Goal: Information Seeking & Learning: Learn about a topic

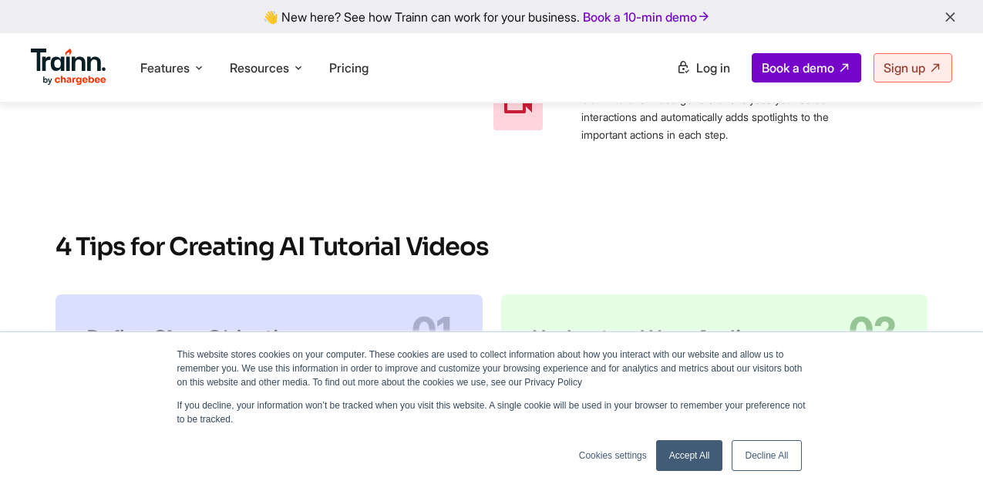
scroll to position [2718, 0]
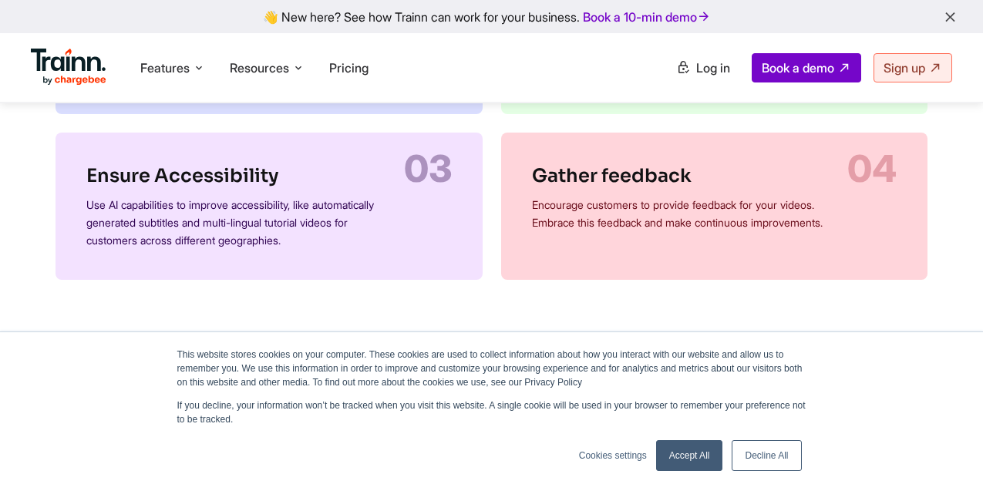
click at [688, 456] on link "Accept All" at bounding box center [689, 455] width 67 height 31
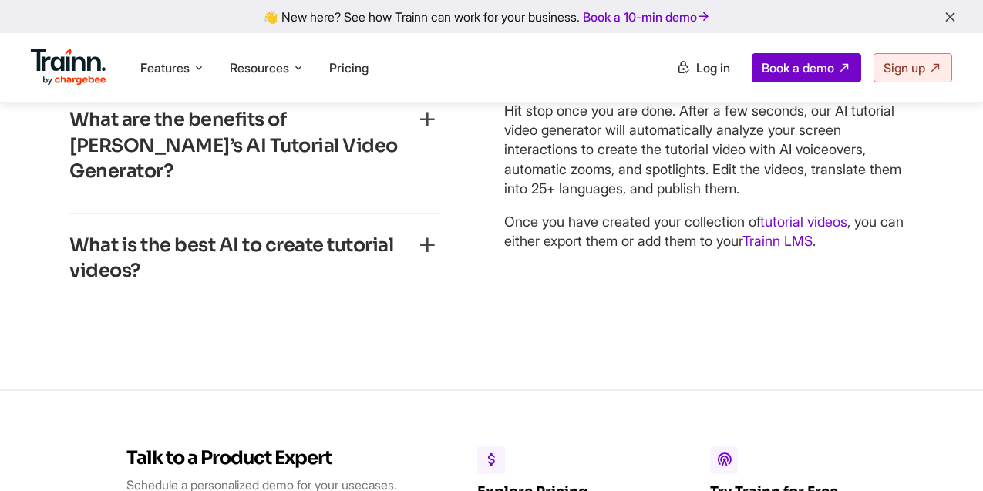
scroll to position [3745, 0]
click at [426, 132] on icon "button" at bounding box center [427, 119] width 25 height 25
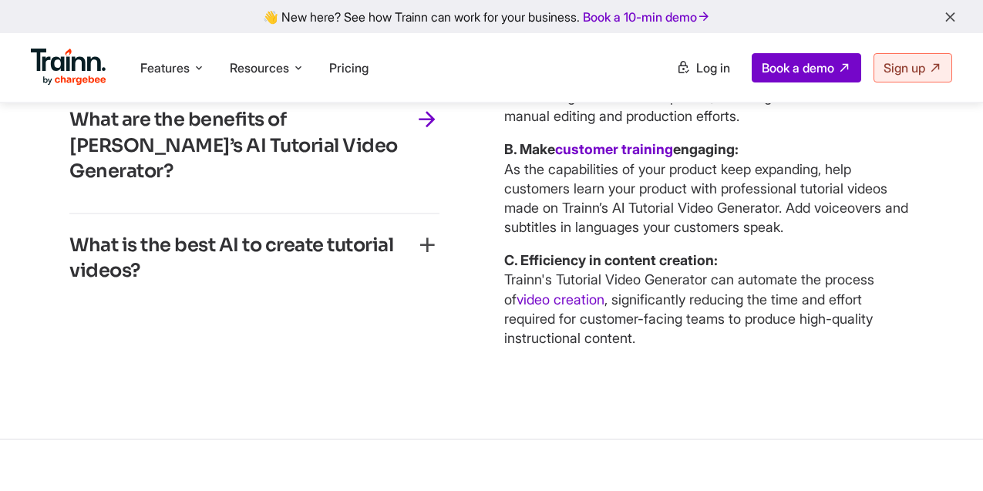
click at [426, 132] on icon "button" at bounding box center [427, 119] width 25 height 25
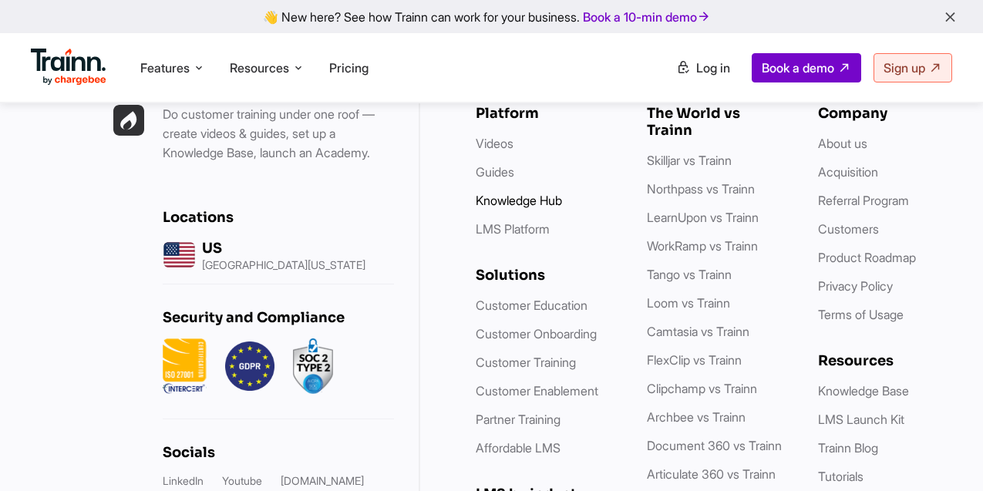
scroll to position [4358, 0]
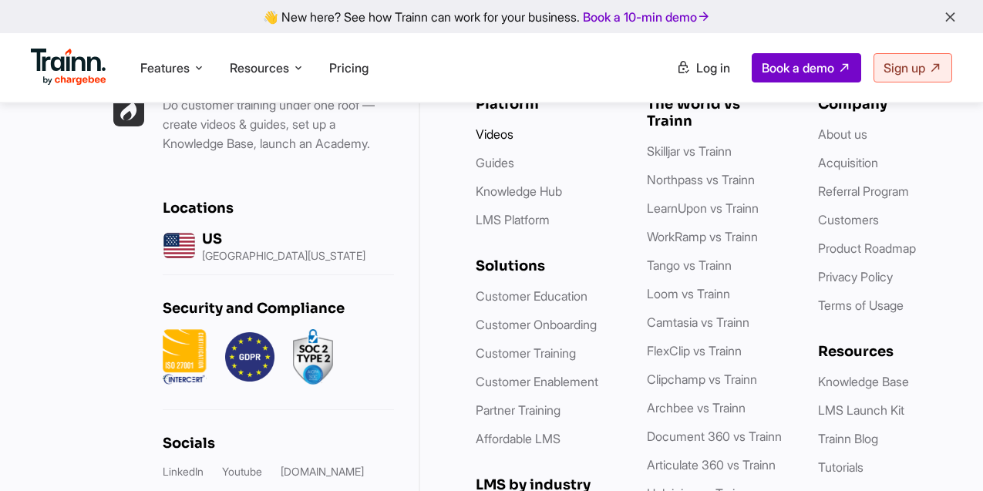
click at [493, 142] on link "Videos" at bounding box center [495, 133] width 38 height 15
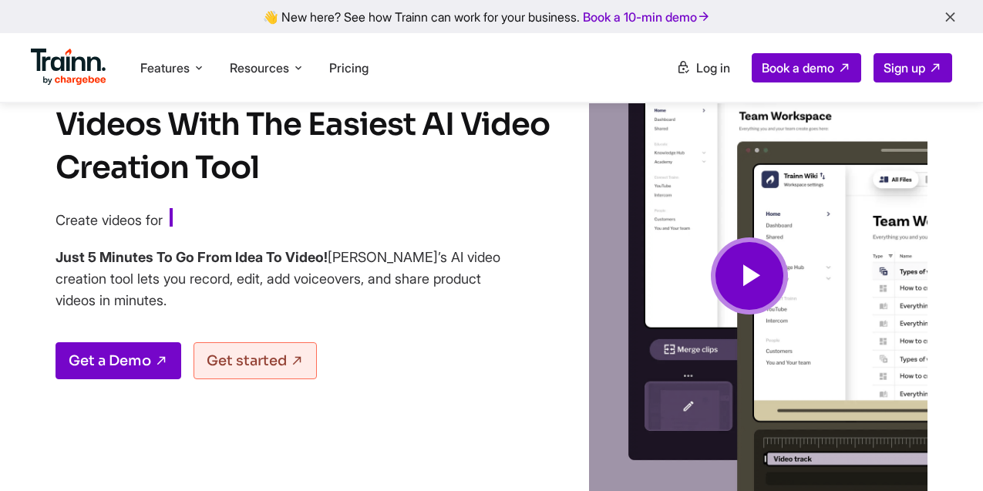
scroll to position [51, 0]
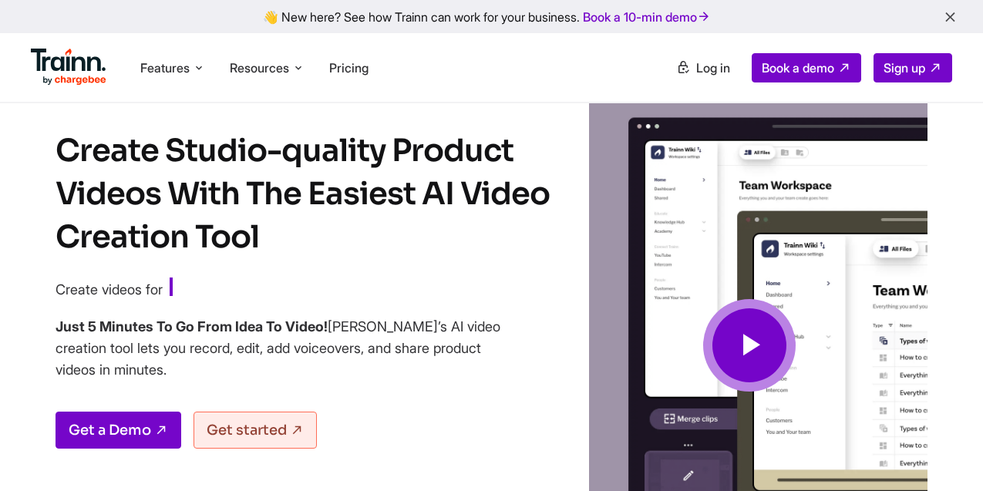
click at [760, 353] on icon at bounding box center [749, 346] width 37 height 52
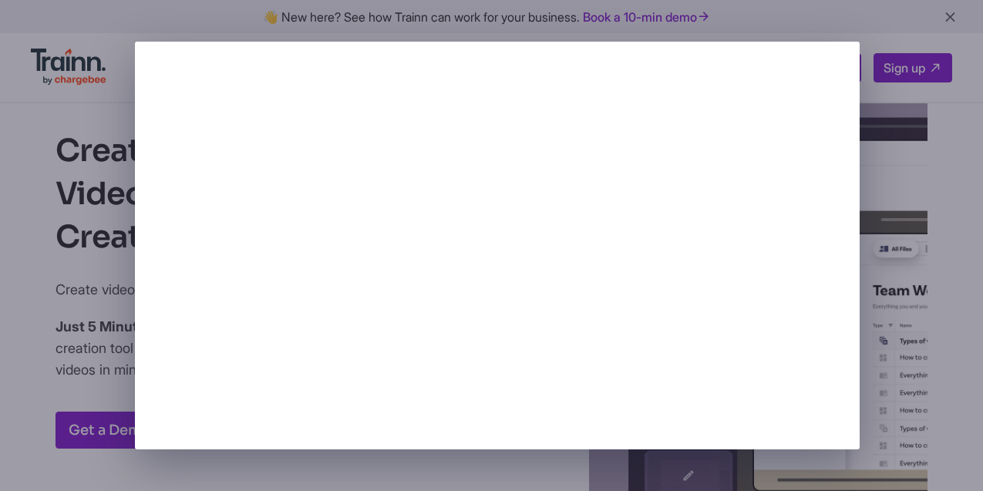
click at [948, 186] on div at bounding box center [491, 245] width 983 height 491
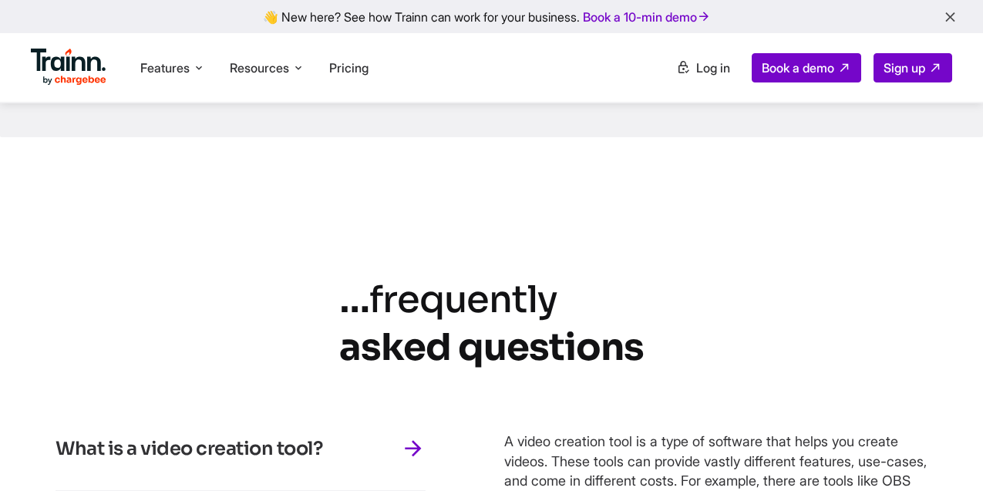
scroll to position [7057, 0]
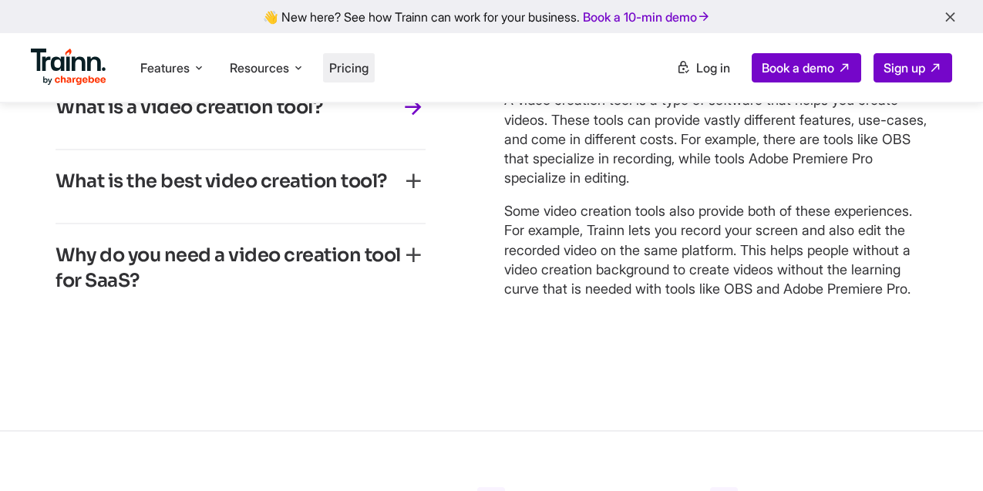
click at [365, 76] on li "Pricing" at bounding box center [349, 67] width 52 height 29
click at [360, 74] on span "Pricing" at bounding box center [348, 67] width 39 height 15
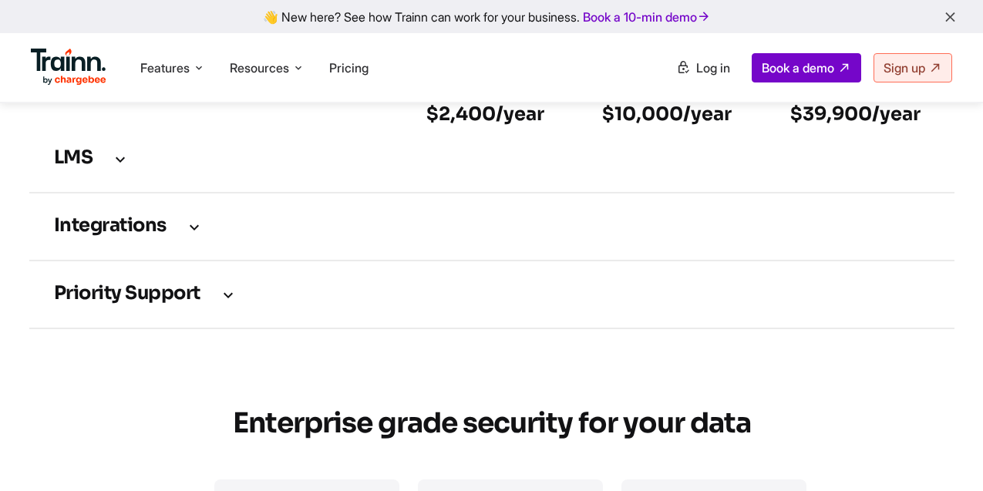
scroll to position [2129, 0]
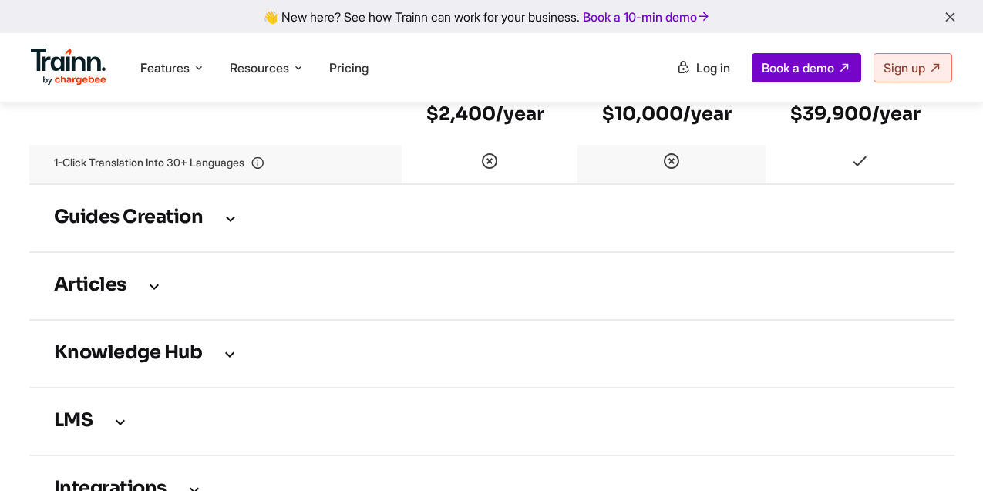
click at [221, 227] on h3 "Guides creation" at bounding box center [492, 218] width 876 height 17
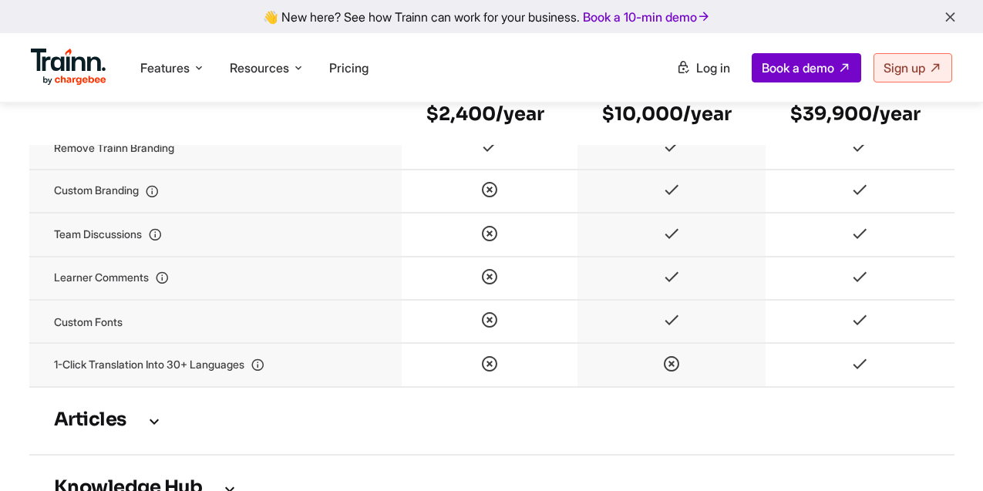
scroll to position [2871, 0]
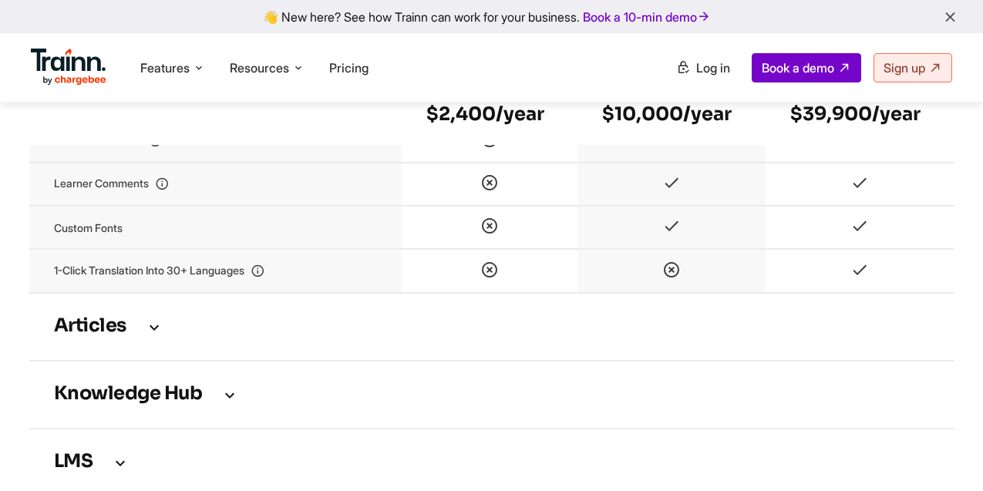
click at [158, 333] on icon at bounding box center [154, 326] width 19 height 17
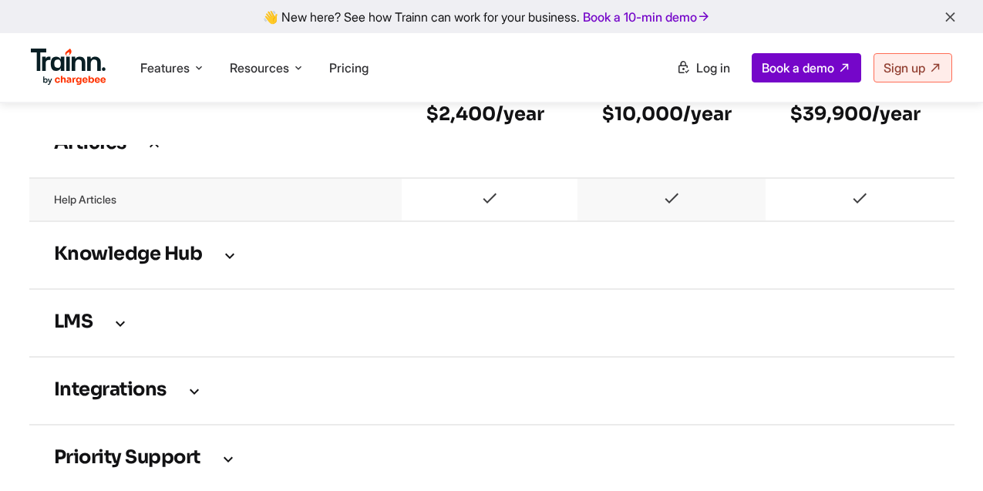
scroll to position [2987, 0]
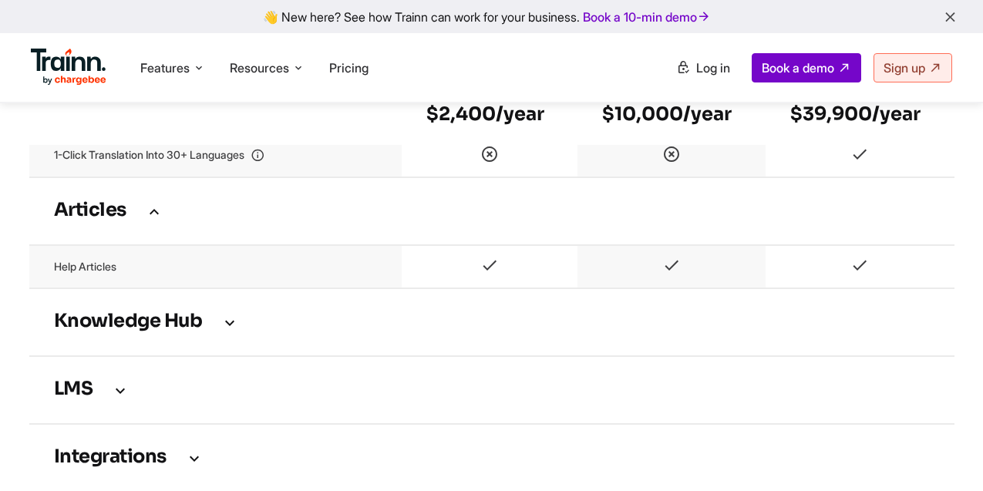
click at [224, 328] on icon at bounding box center [229, 322] width 19 height 17
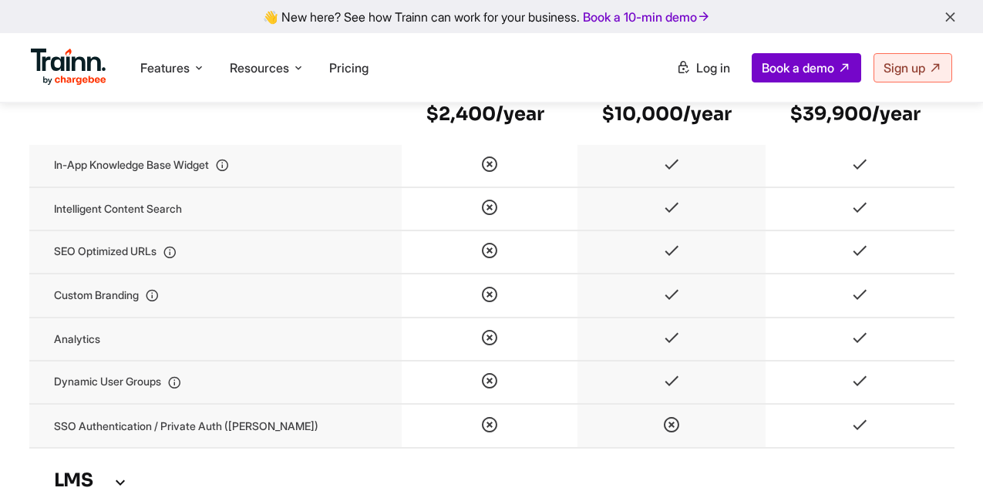
scroll to position [3181, 0]
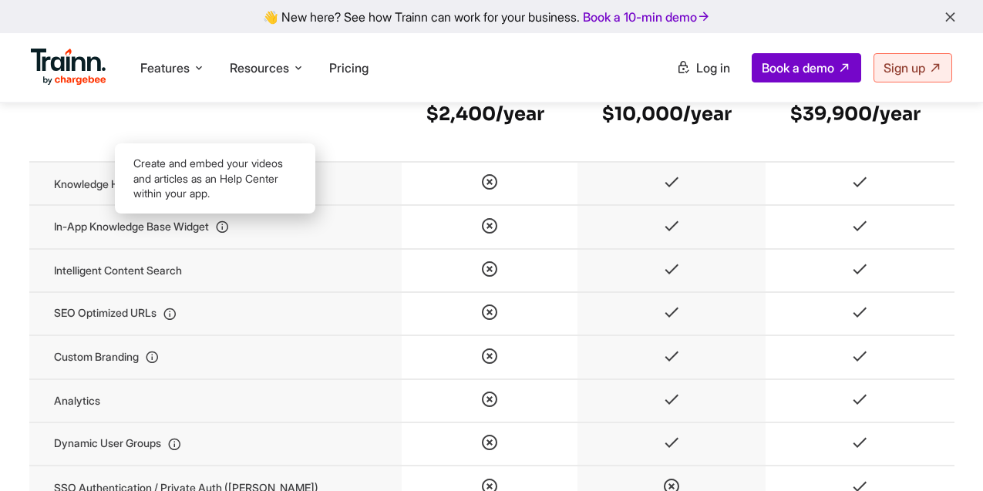
click at [229, 234] on icon at bounding box center [222, 227] width 14 height 13
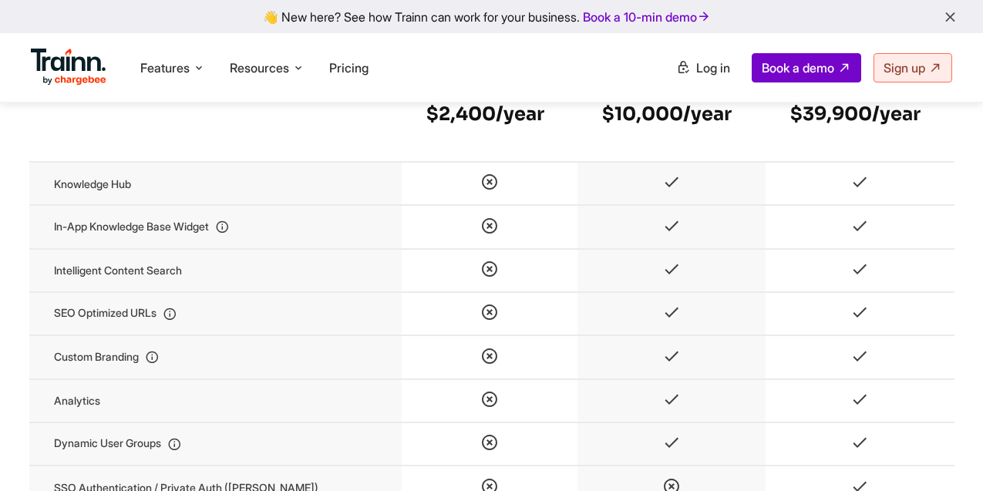
click at [229, 234] on icon at bounding box center [222, 227] width 14 height 13
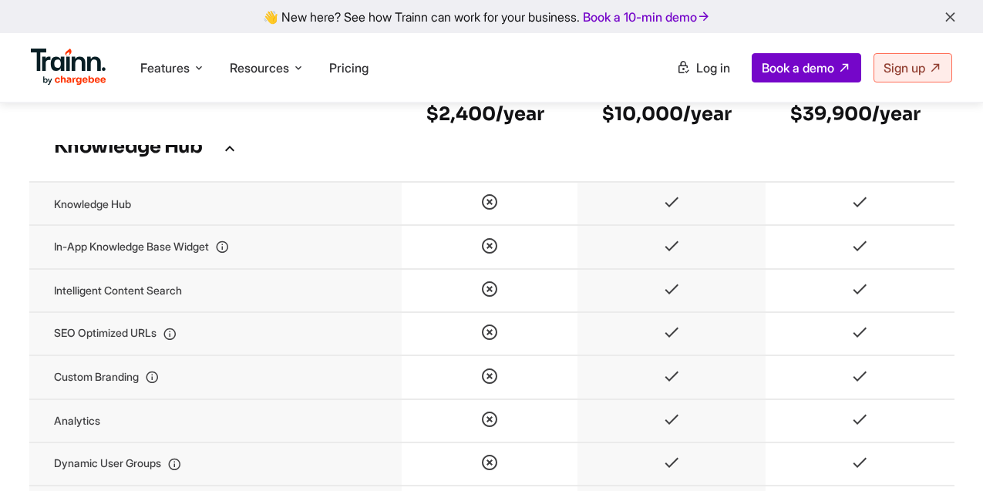
click at [229, 254] on icon at bounding box center [222, 247] width 14 height 13
click at [196, 67] on icon at bounding box center [199, 67] width 12 height 15
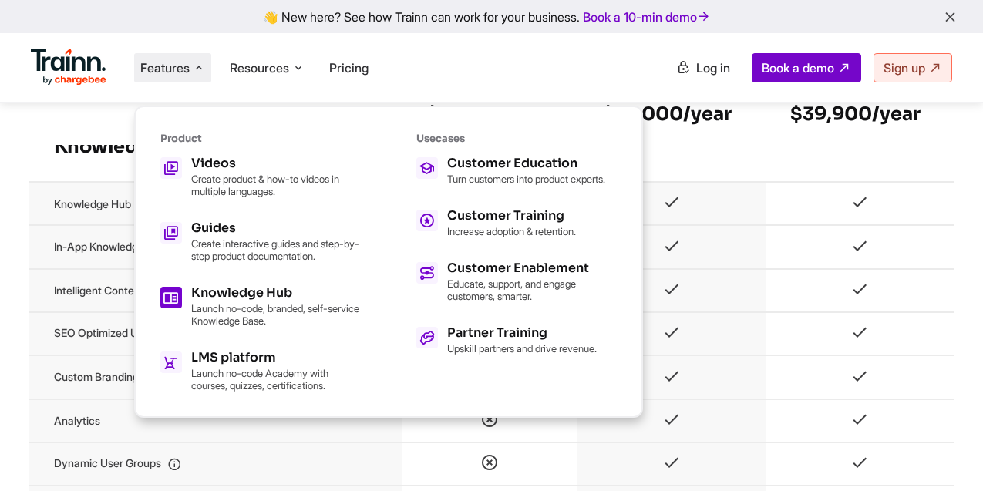
click at [232, 303] on p "Launch no-code, branded, self-service Knowledge Base." at bounding box center [276, 314] width 170 height 25
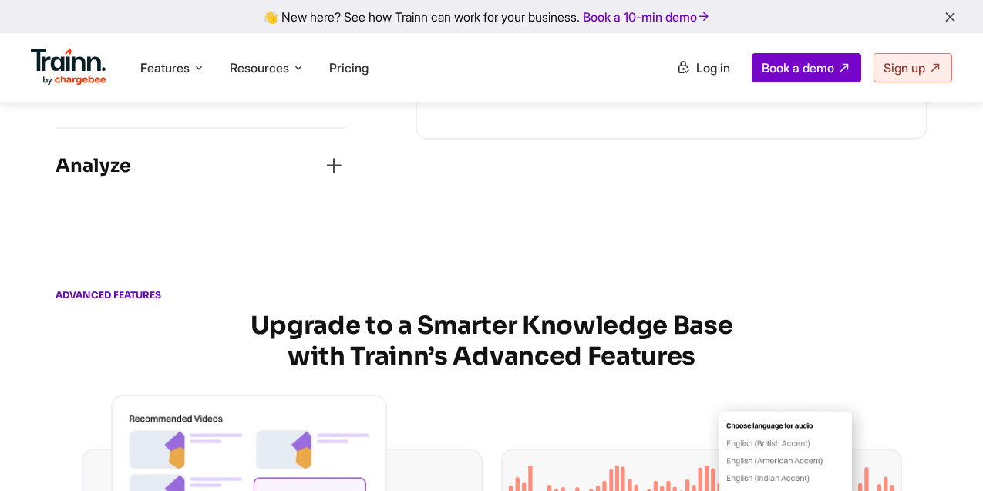
scroll to position [2358, 0]
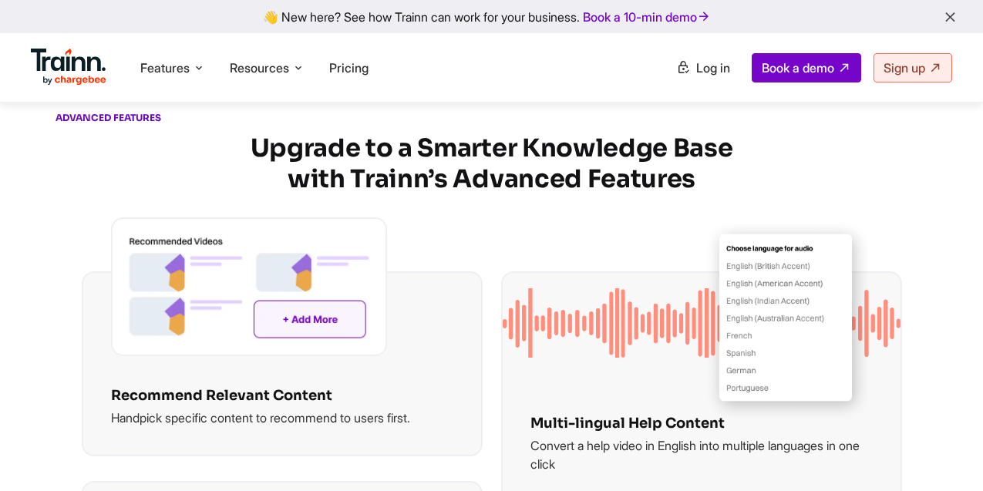
scroll to position [2435, 0]
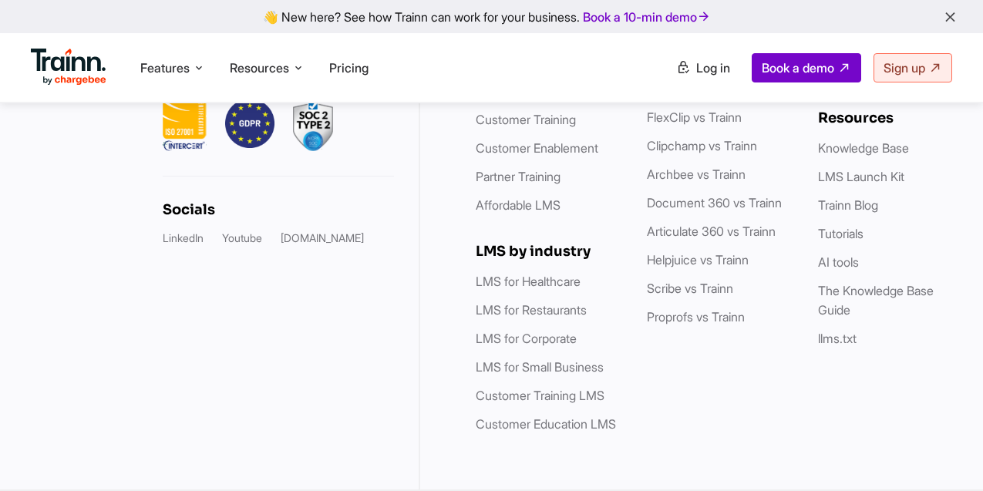
scroll to position [4347, 0]
click at [558, 156] on link "Customer Enablement" at bounding box center [537, 147] width 123 height 15
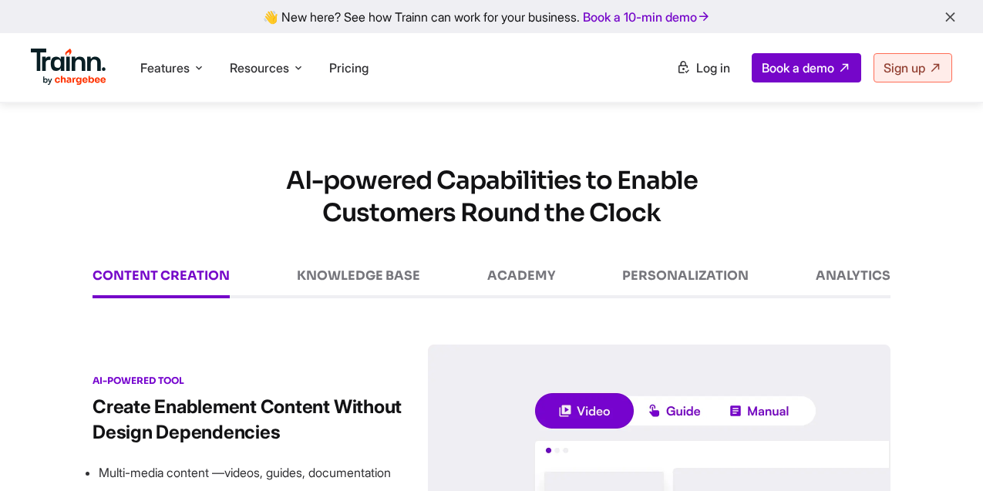
scroll to position [2053, 0]
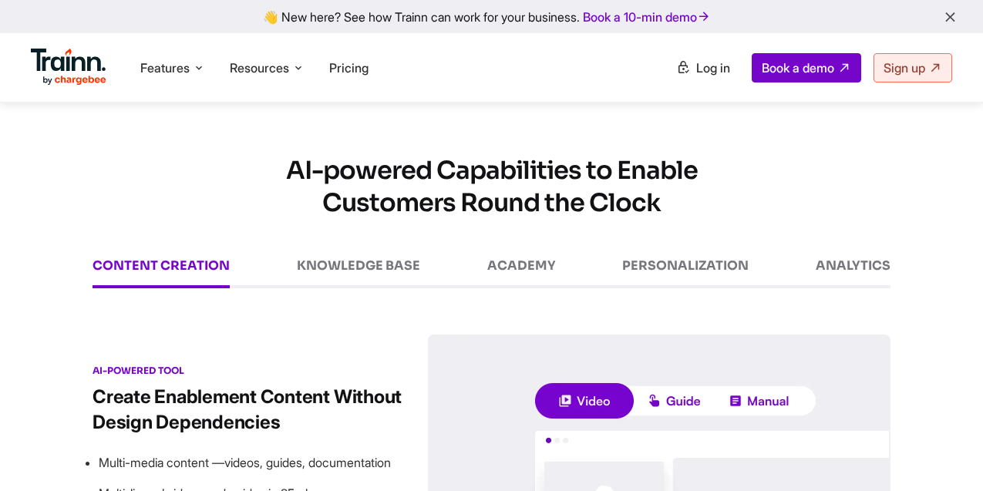
click at [345, 272] on div "KNOWLEDGE BASE" at bounding box center [358, 273] width 123 height 29
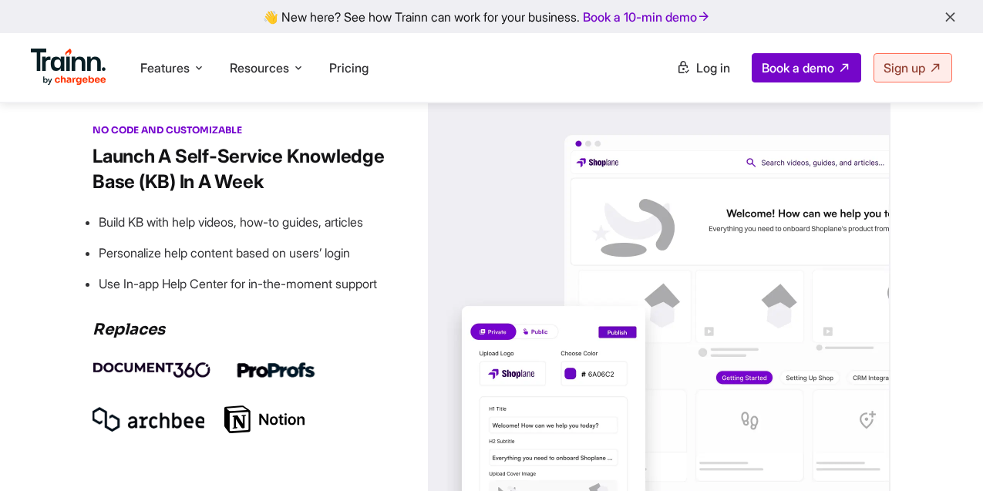
scroll to position [2284, 0]
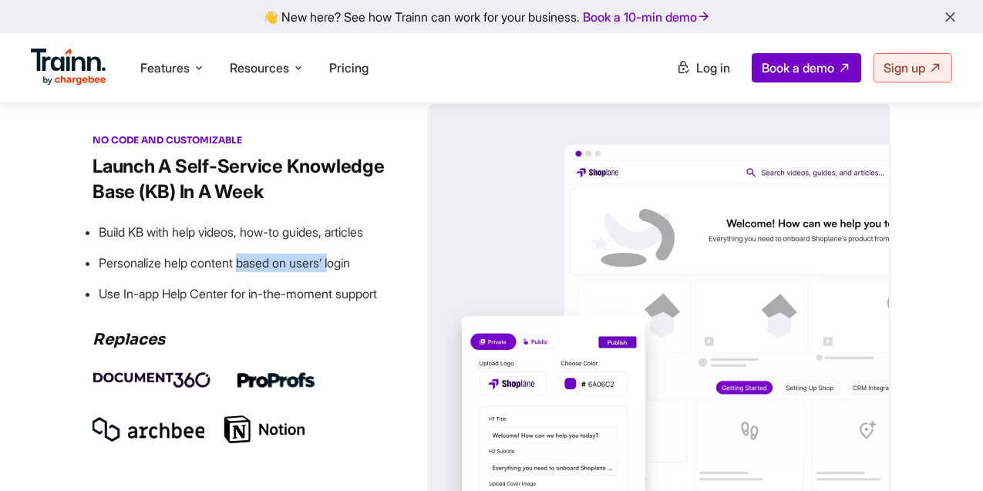
drag, startPoint x: 197, startPoint y: 260, endPoint x: 217, endPoint y: 253, distance: 21.2
click at [217, 254] on li "Personalize help content based on users’ login" at bounding box center [263, 263] width 329 height 19
drag, startPoint x: 387, startPoint y: 292, endPoint x: 103, endPoint y: 284, distance: 284.6
click at [103, 284] on li "Use In-app Help Center for in-the-moment support" at bounding box center [263, 293] width 329 height 19
click at [950, 17] on icon "button" at bounding box center [950, 17] width 16 height 17
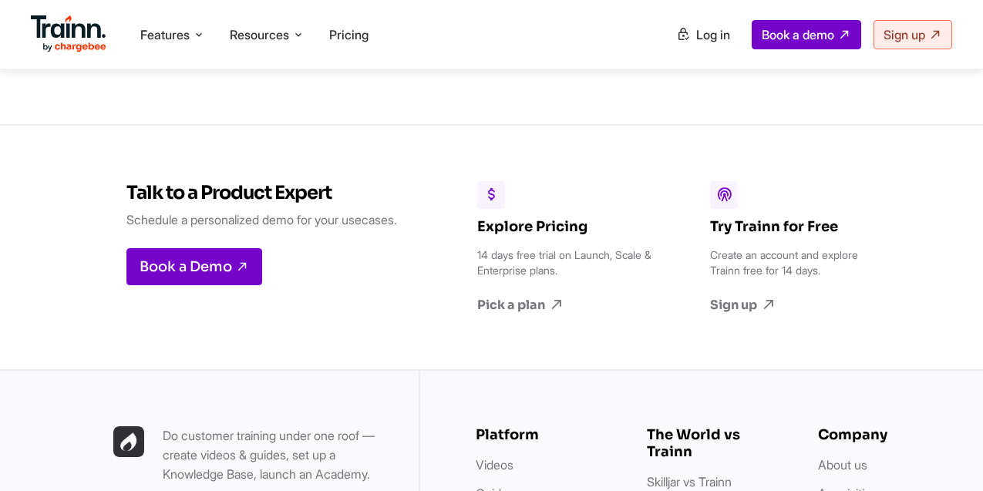
scroll to position [3720, 0]
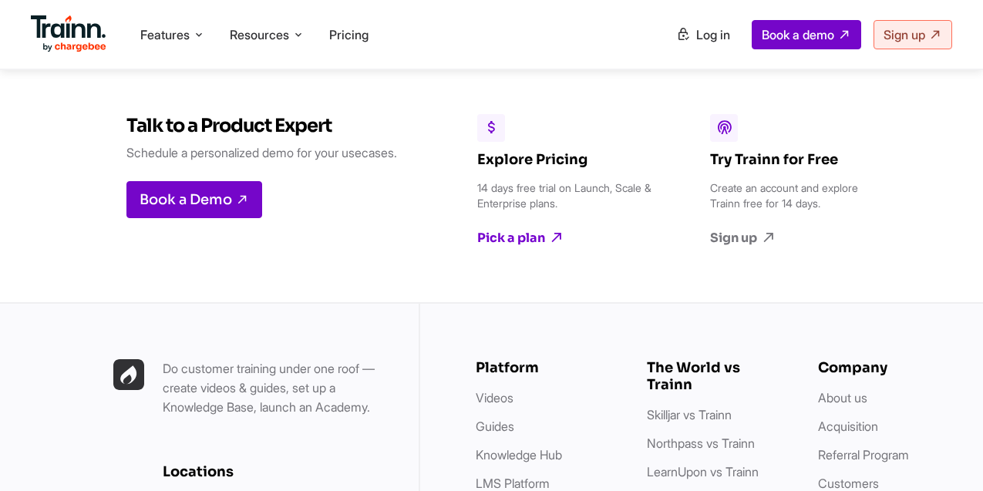
click at [546, 243] on link "Pick a plan" at bounding box center [565, 238] width 177 height 17
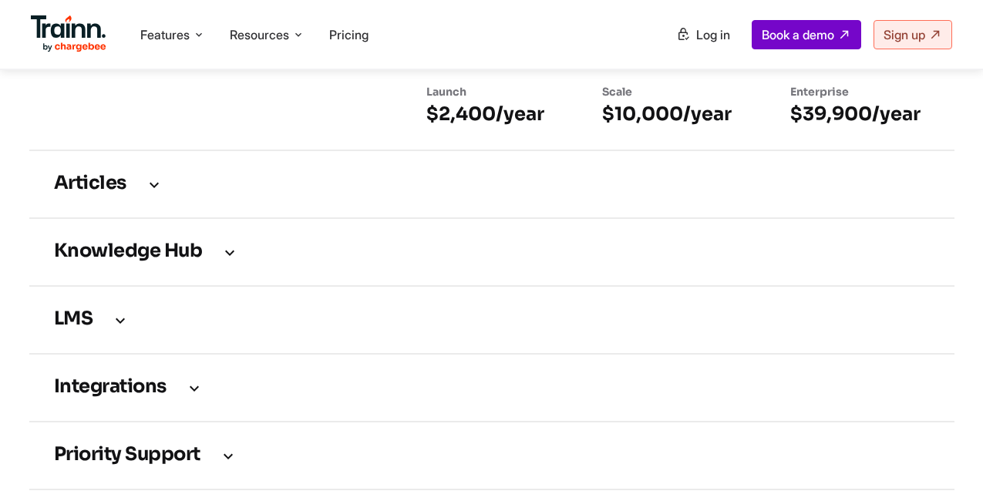
scroll to position [2189, 0]
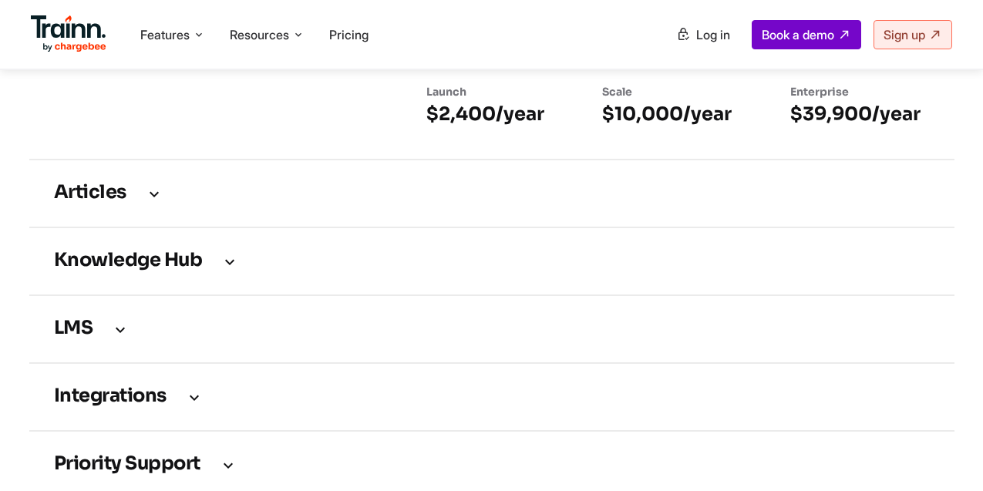
click at [237, 270] on icon at bounding box center [229, 261] width 19 height 17
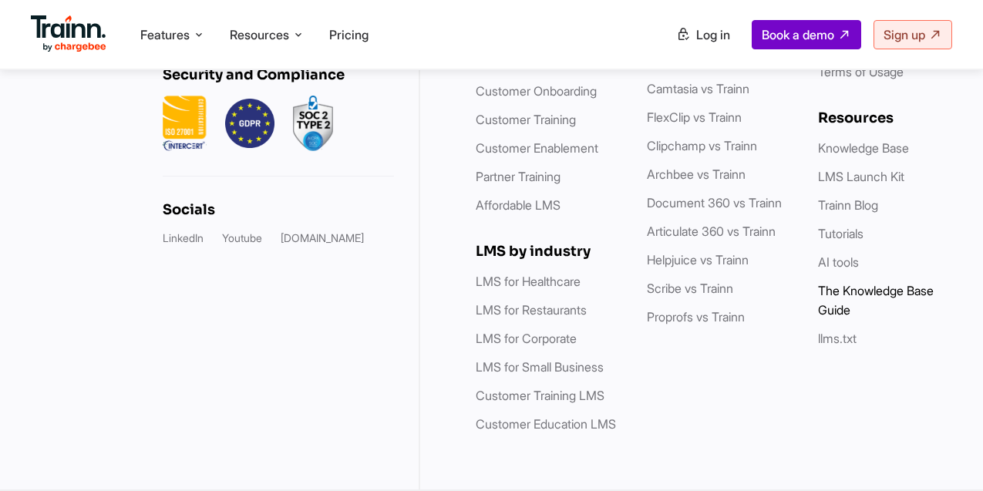
scroll to position [5394, 0]
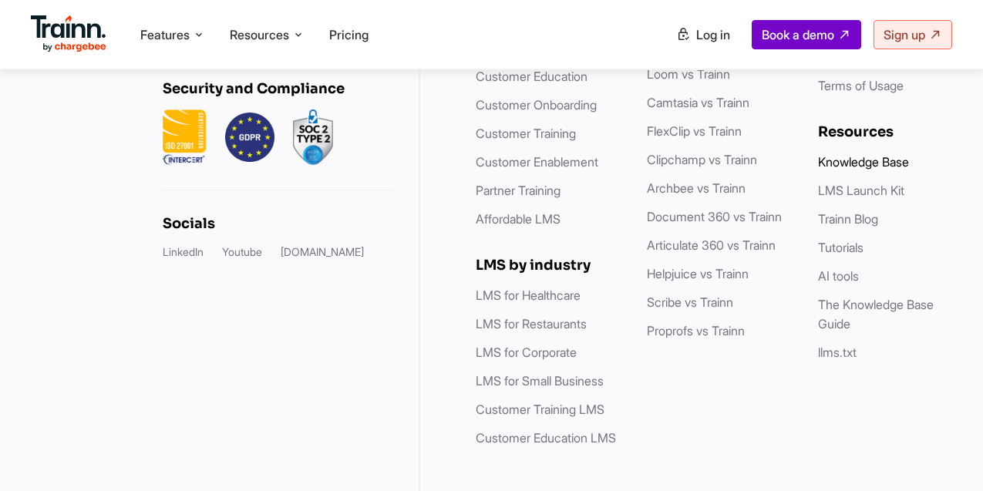
click at [860, 170] on link "Knowledge Base" at bounding box center [863, 161] width 91 height 15
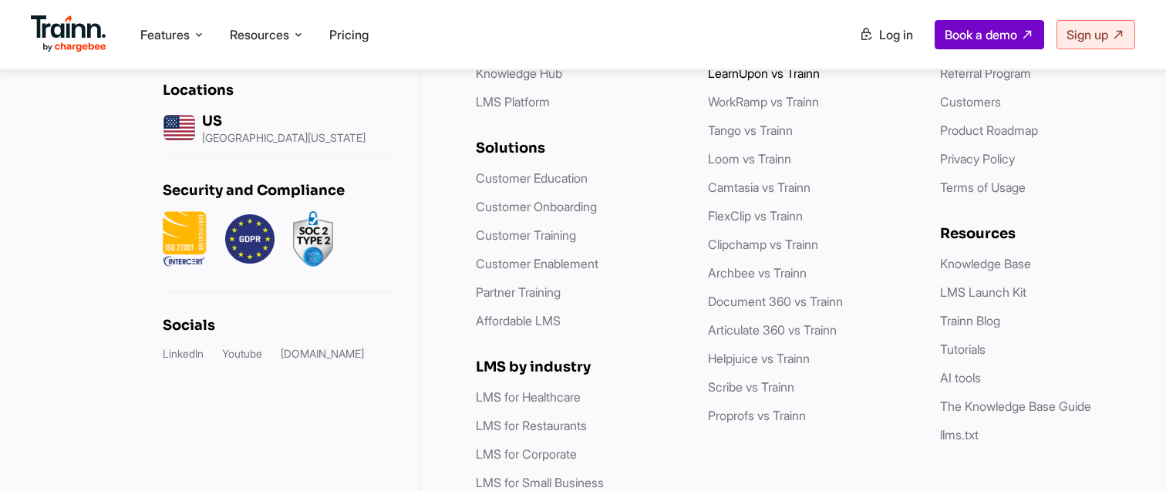
scroll to position [5158, 0]
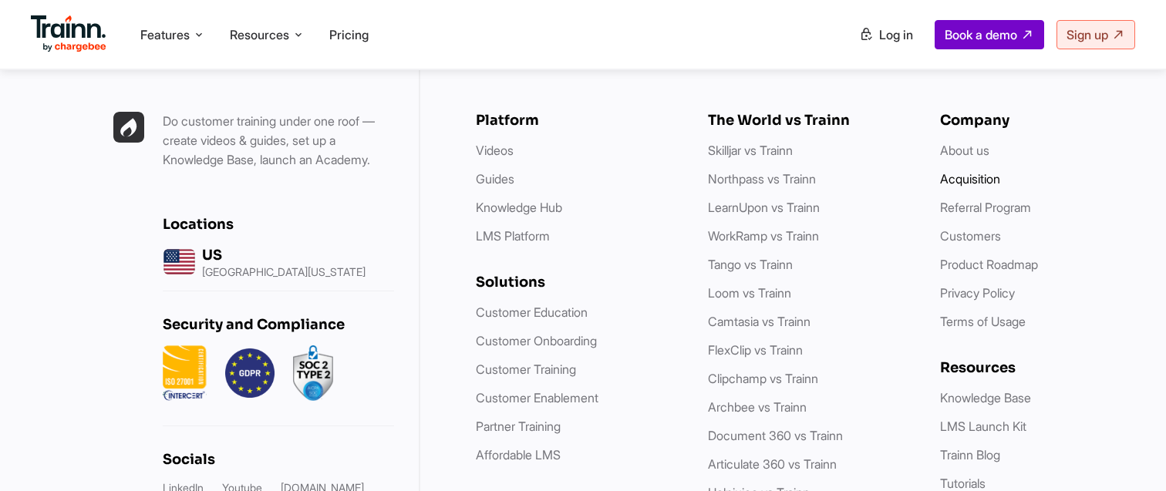
click at [966, 187] on link "Acquisition" at bounding box center [970, 178] width 60 height 15
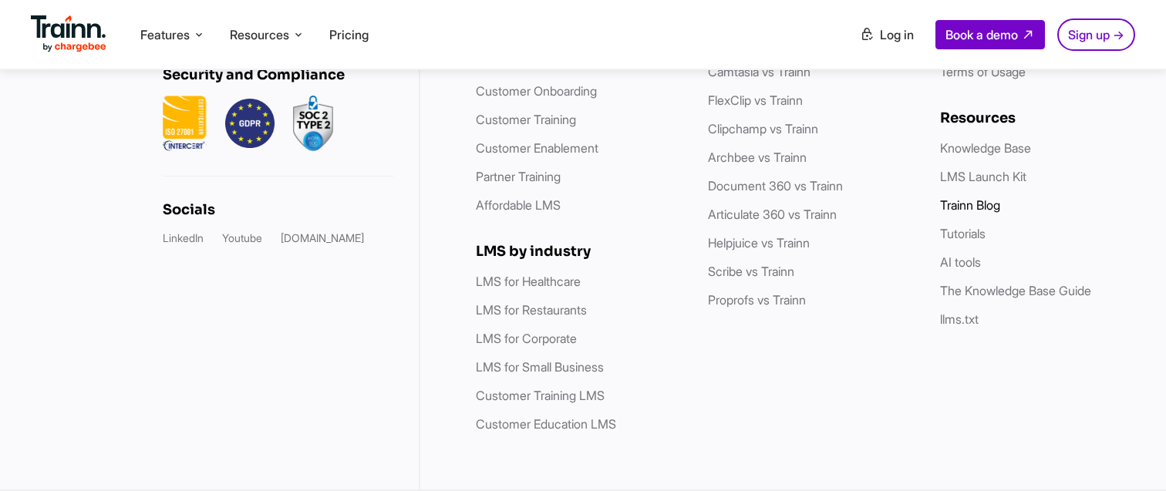
scroll to position [2683, 0]
click at [982, 156] on link "Knowledge Base" at bounding box center [985, 147] width 91 height 15
